Goal: Task Accomplishment & Management: Manage account settings

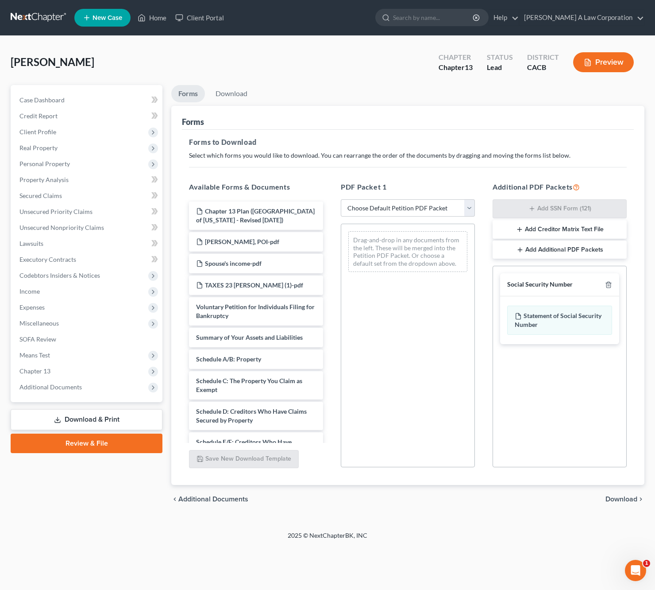
click at [34, 17] on link at bounding box center [39, 18] width 57 height 16
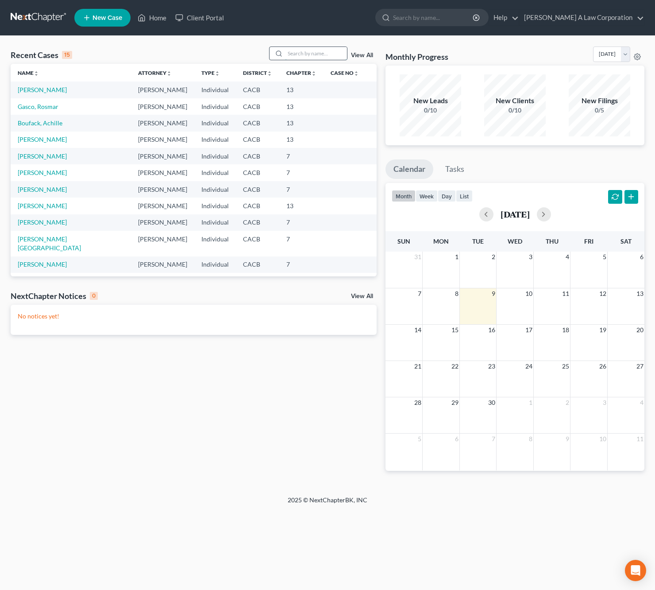
click at [309, 52] on input "search" at bounding box center [316, 53] width 62 height 13
type input "kendra"
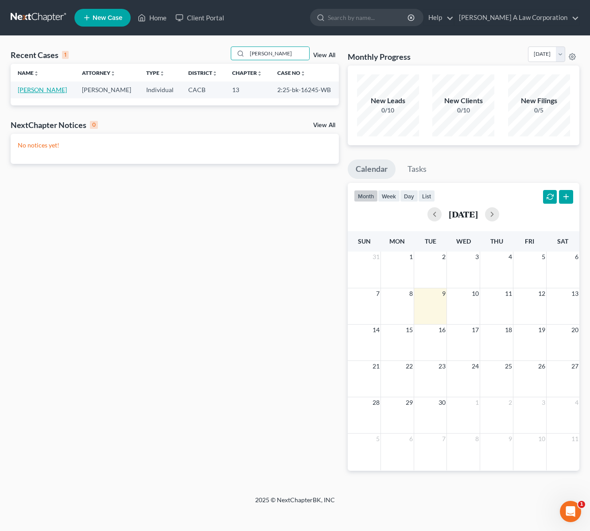
click at [67, 92] on link "[PERSON_NAME]" at bounding box center [42, 90] width 49 height 8
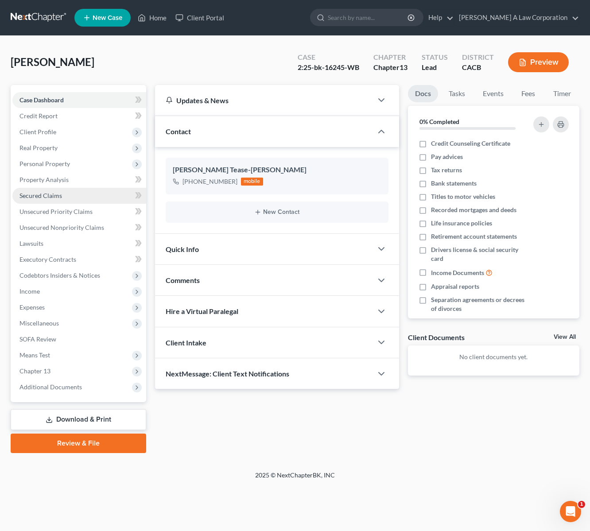
click at [50, 198] on span "Secured Claims" at bounding box center [40, 196] width 43 height 8
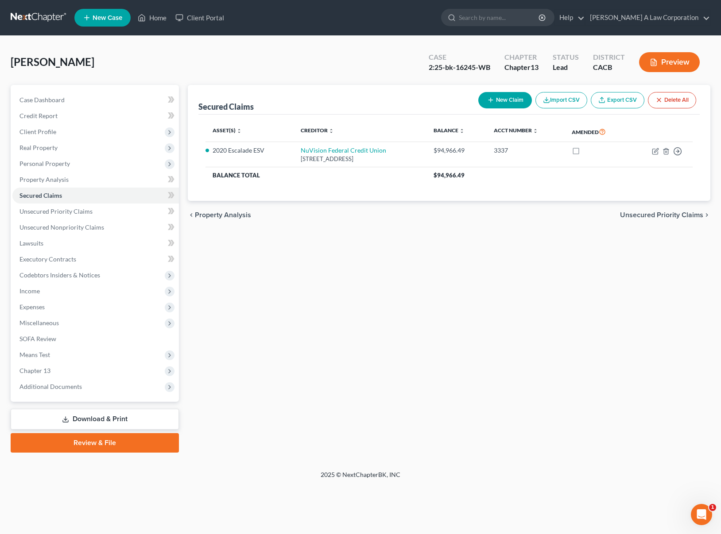
click at [33, 14] on link at bounding box center [39, 18] width 57 height 16
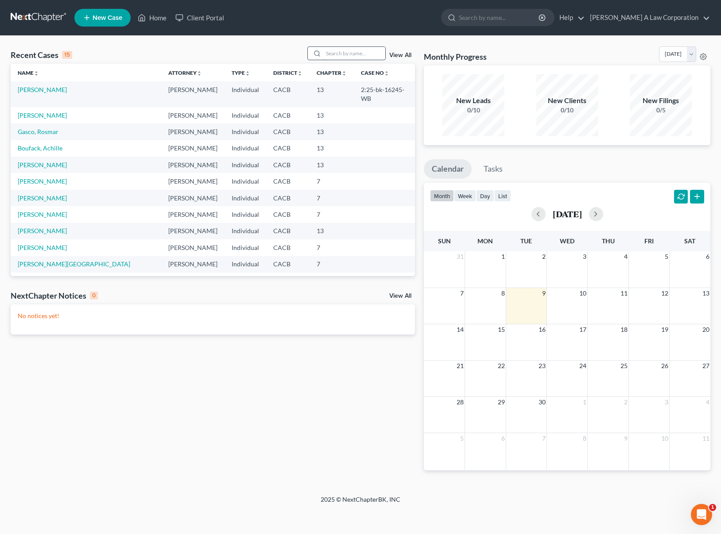
click at [335, 51] on input "search" at bounding box center [354, 53] width 62 height 13
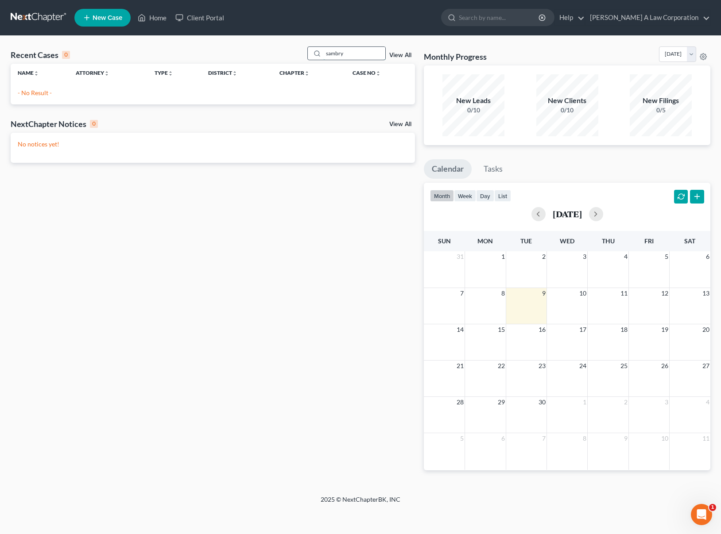
type input "sambry"
click at [26, 23] on link at bounding box center [39, 18] width 57 height 16
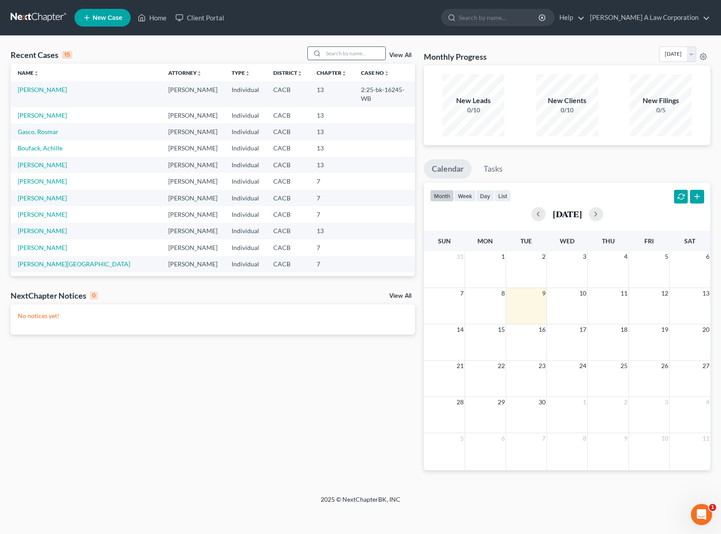
click at [342, 54] on input "search" at bounding box center [354, 53] width 62 height 13
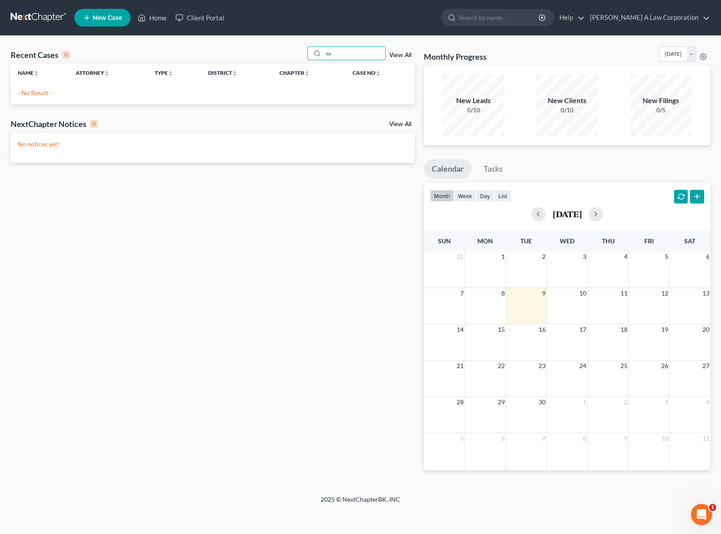
type input "s"
type input "[PERSON_NAME]"
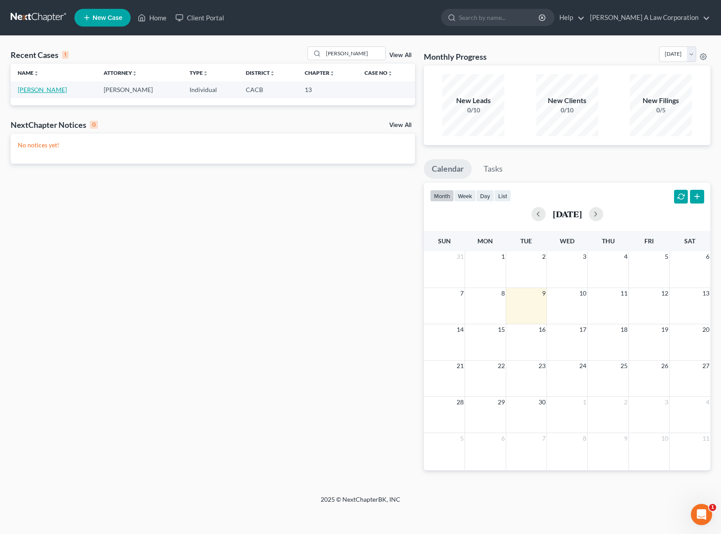
click at [50, 91] on link "[PERSON_NAME]" at bounding box center [42, 90] width 49 height 8
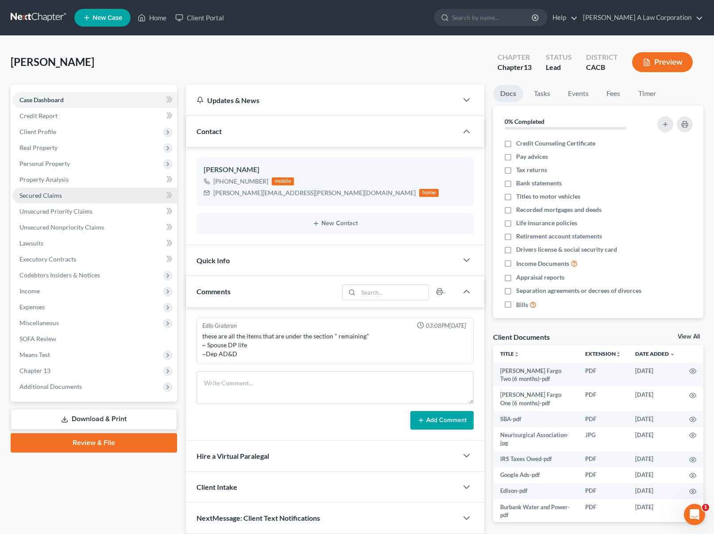
click at [50, 196] on span "Secured Claims" at bounding box center [40, 196] width 43 height 8
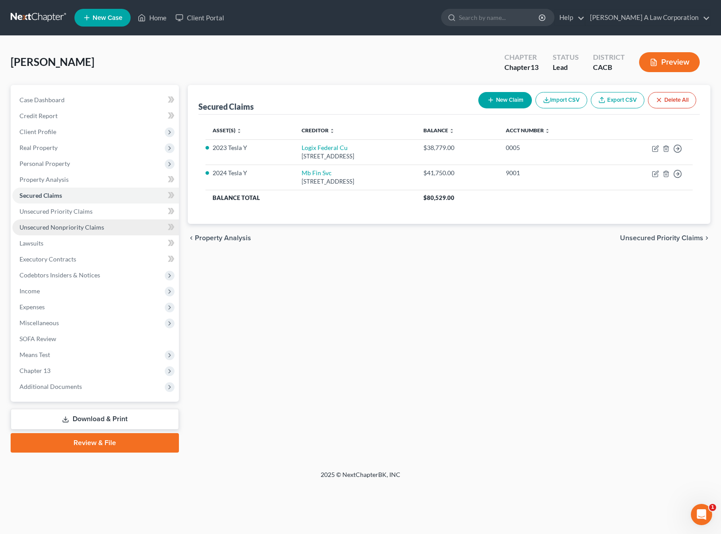
click at [57, 224] on span "Unsecured Nonpriority Claims" at bounding box center [61, 228] width 85 height 8
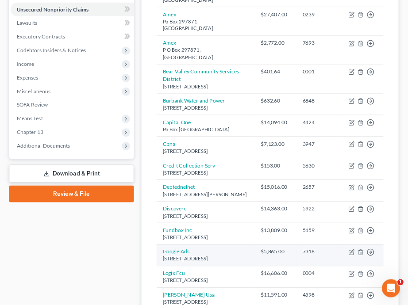
scroll to position [232, 0]
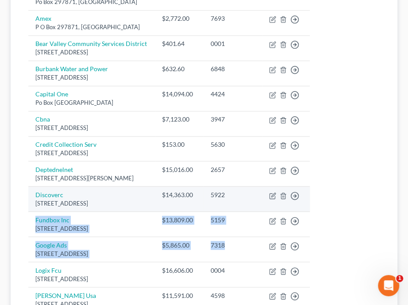
drag, startPoint x: 291, startPoint y: 210, endPoint x: 296, endPoint y: 191, distance: 19.2
click at [296, 191] on tbody "Amex P O Box 297871, [GEOGRAPHIC_DATA] $3,835.00 0333 Move to D Move to E Move …" at bounding box center [169, 208] width 282 height 548
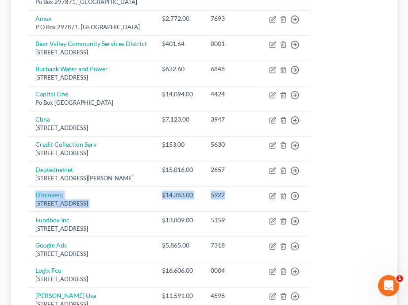
drag, startPoint x: 372, startPoint y: 176, endPoint x: 376, endPoint y: 139, distance: 36.5
click at [376, 139] on table "Creditor expand_more expand_less unfold_more Balance expand_more expand_less un…" at bounding box center [204, 200] width 352 height 566
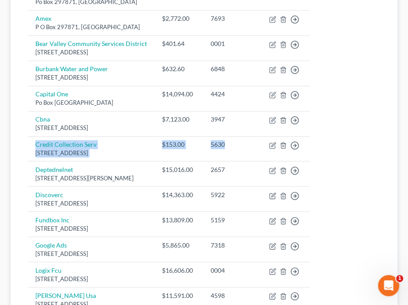
click at [381, 108] on div "Creditor expand_more expand_less unfold_more Balance expand_more expand_less un…" at bounding box center [204, 205] width 366 height 591
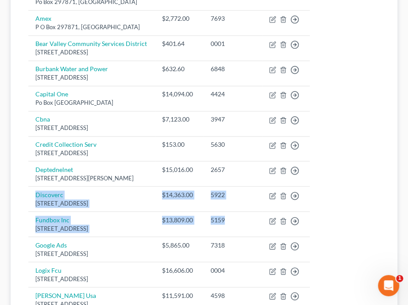
click at [375, 132] on table "Creditor expand_more expand_less unfold_more Balance expand_more expand_less un…" at bounding box center [204, 200] width 352 height 566
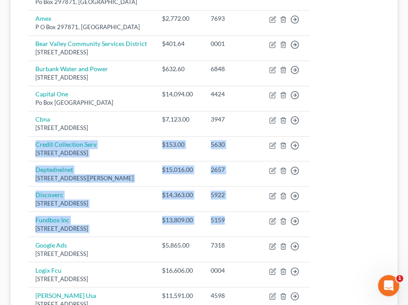
click at [19, 205] on div "Unsecured Nonpriority Claims New Claim Import CSV Export CSV Delete All Credito…" at bounding box center [204, 190] width 387 height 620
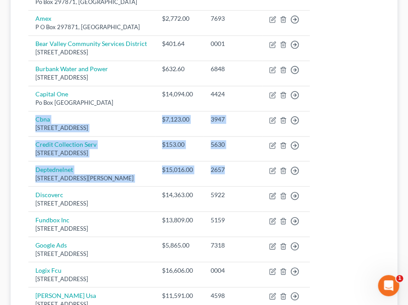
drag, startPoint x: 375, startPoint y: 145, endPoint x: 384, endPoint y: 93, distance: 52.7
click at [384, 93] on div "Creditor expand_more expand_less unfold_more Balance expand_more expand_less un…" at bounding box center [204, 205] width 366 height 591
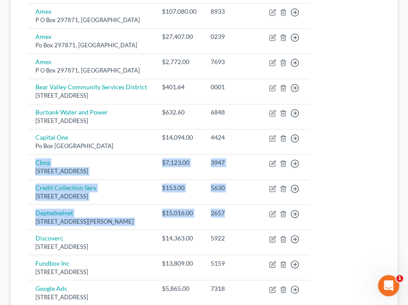
scroll to position [27, 0]
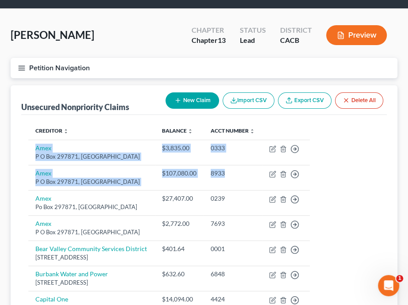
drag, startPoint x: 407, startPoint y: 148, endPoint x: 404, endPoint y: 165, distance: 17.5
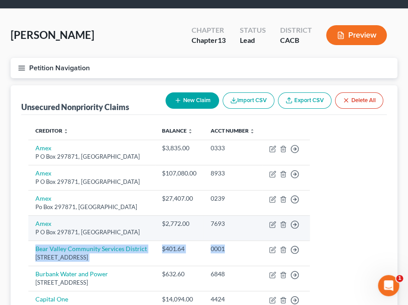
drag, startPoint x: 335, startPoint y: 238, endPoint x: 339, endPoint y: 231, distance: 7.9
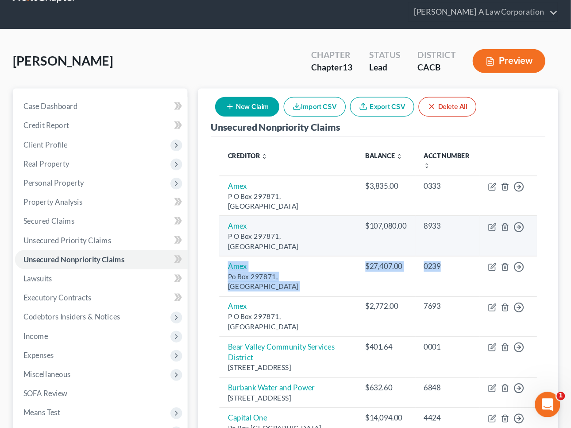
scroll to position [27, 0]
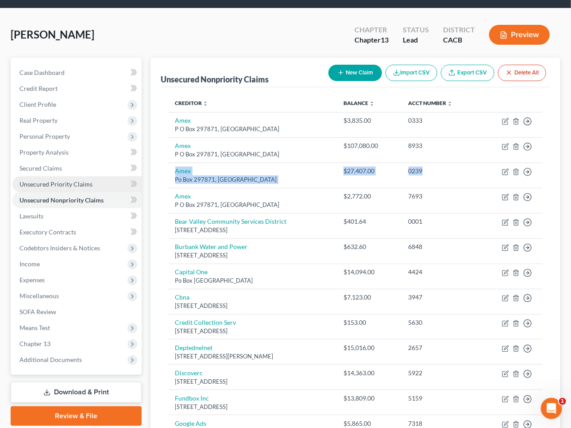
click at [97, 187] on link "Unsecured Priority Claims" at bounding box center [76, 184] width 129 height 16
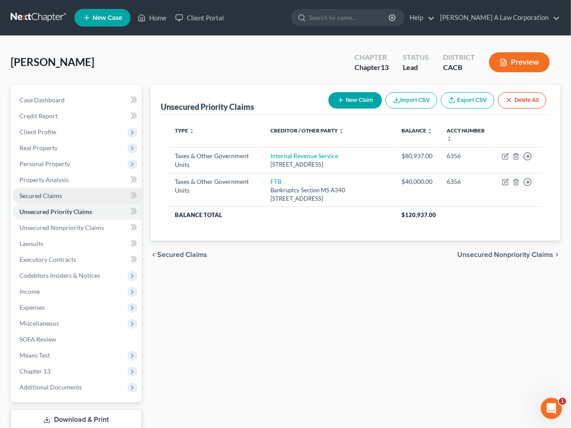
click at [58, 200] on link "Secured Claims" at bounding box center [76, 196] width 129 height 16
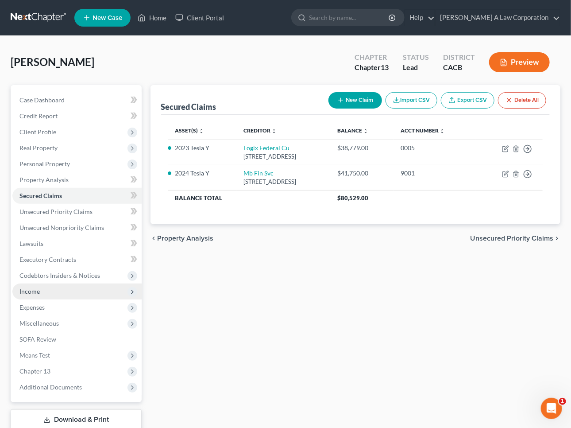
click at [66, 294] on span "Income" at bounding box center [76, 291] width 129 height 16
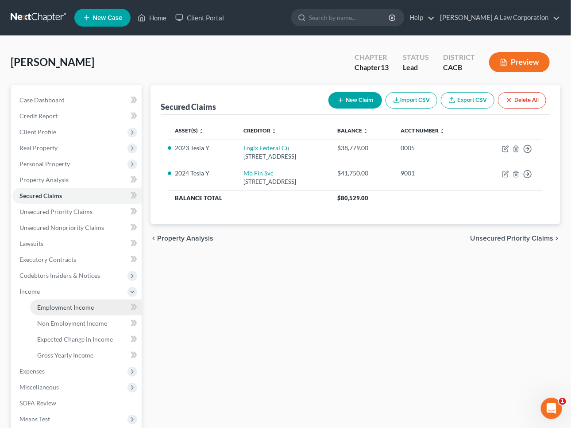
click at [67, 313] on link "Employment Income" at bounding box center [86, 307] width 112 height 16
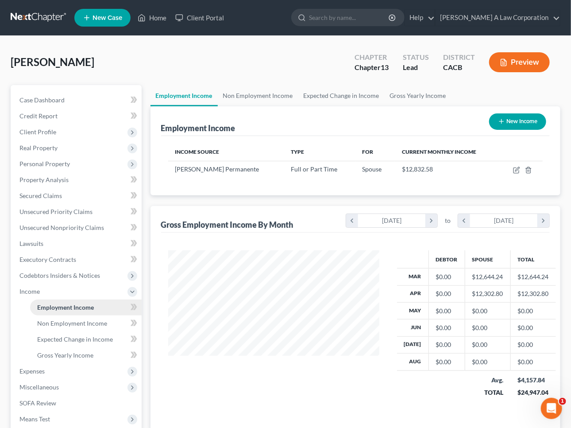
scroll to position [158, 228]
drag, startPoint x: 542, startPoint y: 301, endPoint x: 543, endPoint y: 280, distance: 21.3
click at [543, 280] on tbody "Mar $0.00 $12,644.24 $12,644.24 Apr $0.00 $12,302.80 $12,302.80 May $0.00 $0.00…" at bounding box center [476, 319] width 159 height 102
click at [347, 228] on div "chevron_left [DATE] chevron_right to chevron_left [DATE] chevron_right" at bounding box center [446, 219] width 208 height 20
click at [462, 228] on div "chevron_left [DATE] chevron_right to chevron_left [DATE] chevron_right" at bounding box center [446, 219] width 208 height 20
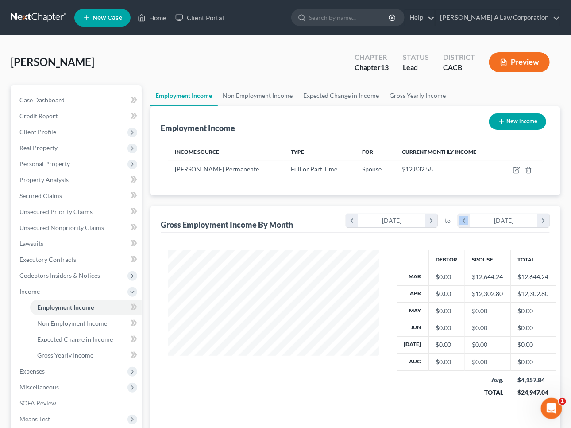
click at [462, 228] on div "chevron_left [DATE] chevron_right to chevron_left [DATE] chevron_right" at bounding box center [446, 219] width 208 height 20
click at [471, 223] on div "[DATE]" at bounding box center [504, 220] width 68 height 13
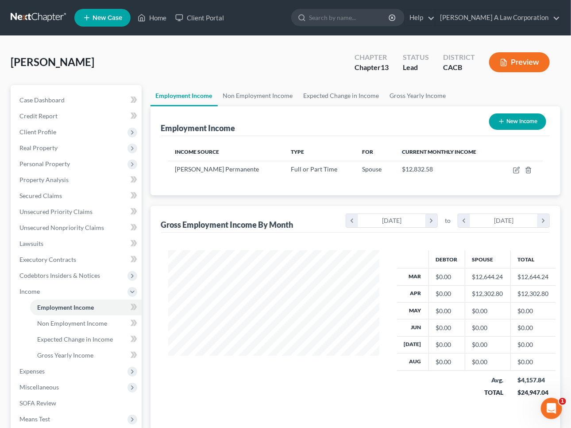
click at [471, 223] on div "[DATE]" at bounding box center [504, 220] width 68 height 13
click at [343, 230] on div "Gross Employment Income By Month chevron_left [DATE] chevron_right to chevron_l…" at bounding box center [355, 219] width 389 height 27
click at [348, 225] on icon "chevron_left" at bounding box center [352, 220] width 12 height 13
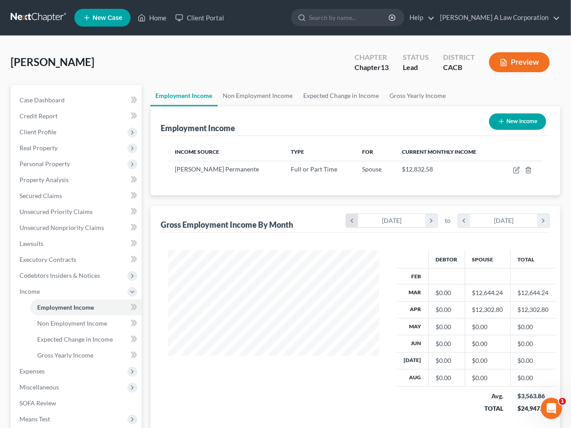
scroll to position [175, 228]
click at [348, 225] on icon "chevron_left" at bounding box center [352, 220] width 12 height 13
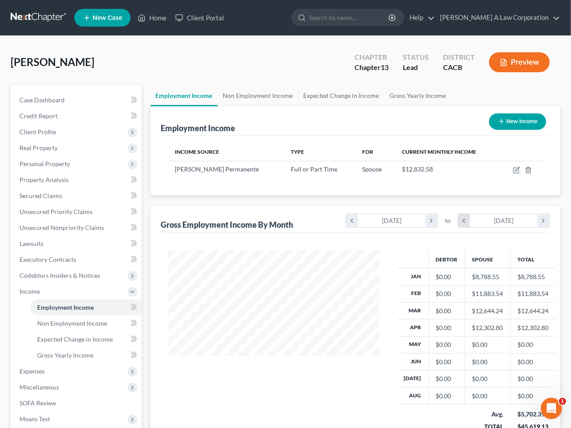
click at [468, 223] on icon "chevron_left" at bounding box center [464, 220] width 12 height 13
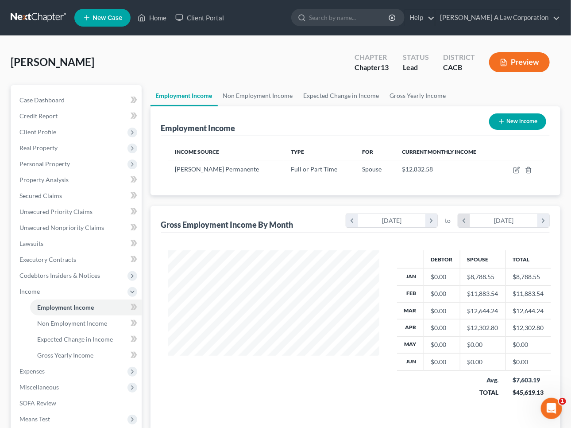
click at [462, 225] on icon "chevron_left" at bounding box center [464, 220] width 12 height 13
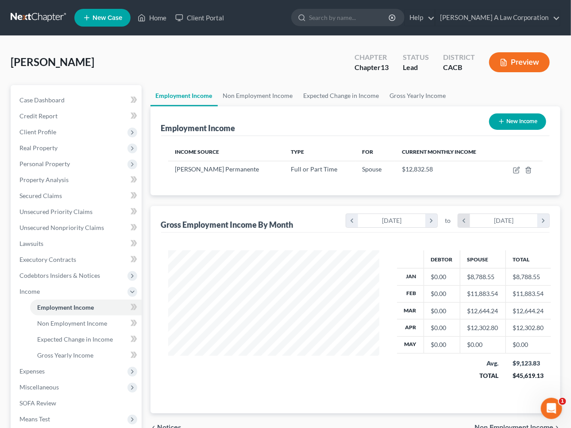
scroll to position [442568, 442480]
click at [462, 225] on icon "chevron_left" at bounding box center [464, 220] width 12 height 13
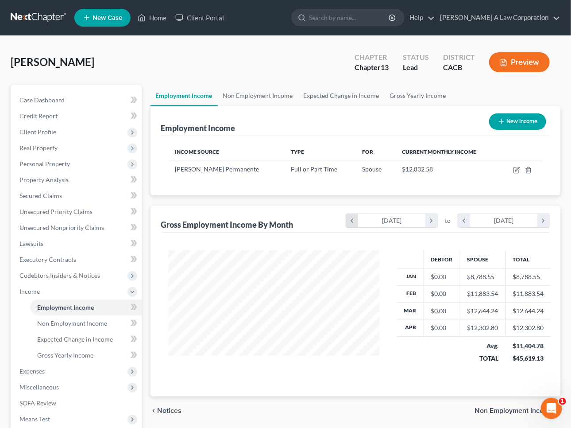
click at [354, 225] on icon "chevron_left" at bounding box center [352, 220] width 12 height 13
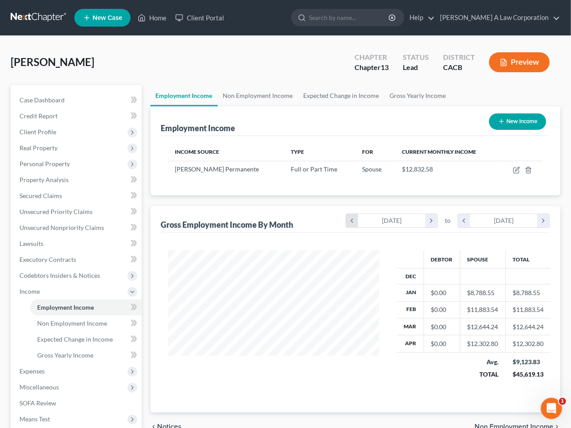
scroll to position [141, 228]
click at [354, 225] on icon "chevron_left" at bounding box center [352, 220] width 12 height 13
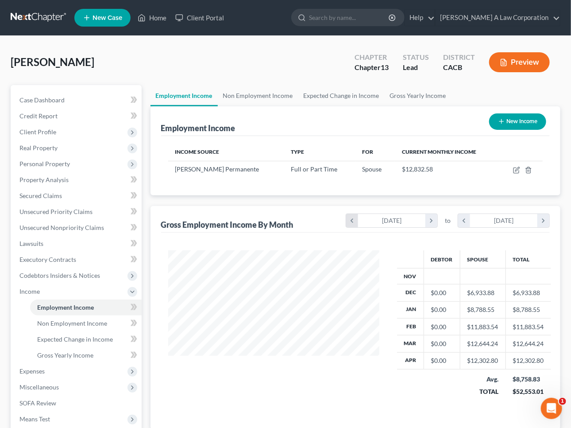
scroll to position [158, 228]
